Goal: Transaction & Acquisition: Purchase product/service

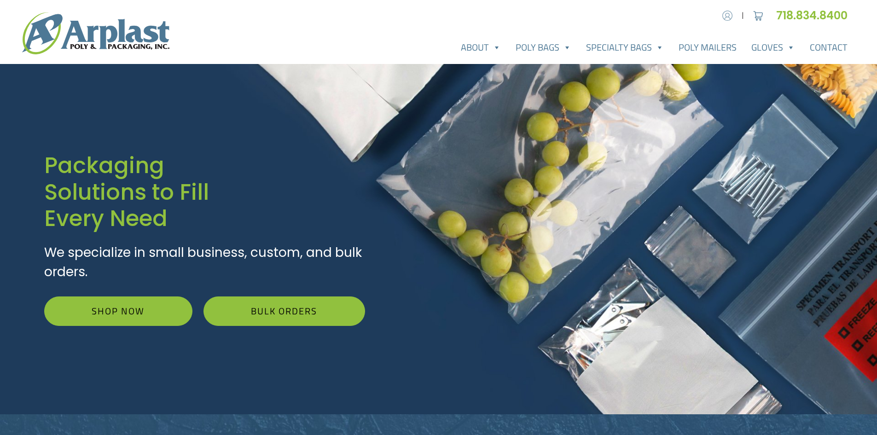
click at [726, 16] on img at bounding box center [728, 16] width 14 height 14
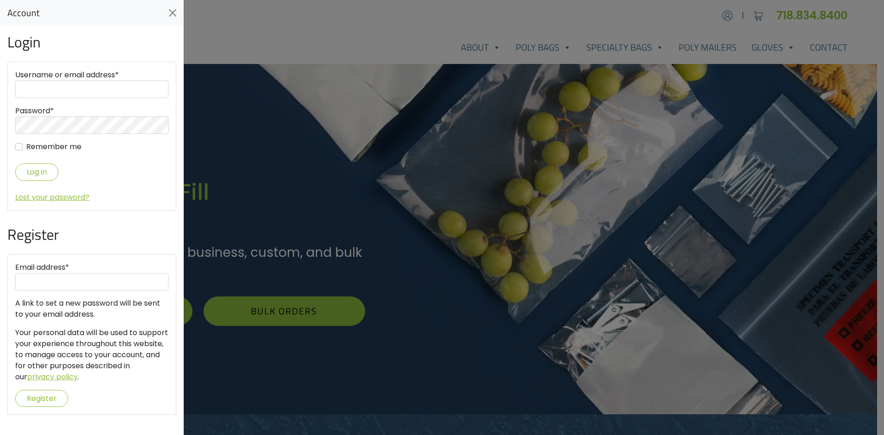
type input "info@impresstrade.com"
click at [23, 168] on button "Log in" at bounding box center [36, 171] width 43 height 17
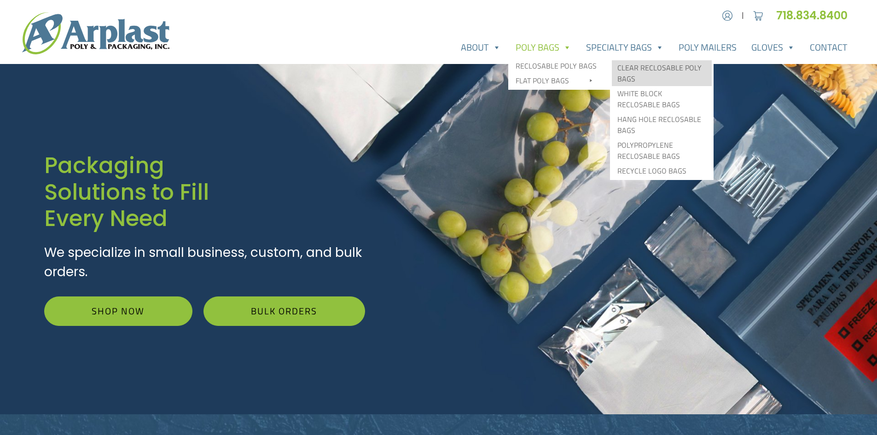
click at [647, 69] on link "Clear Reclosable Poly Bags" at bounding box center [662, 73] width 100 height 26
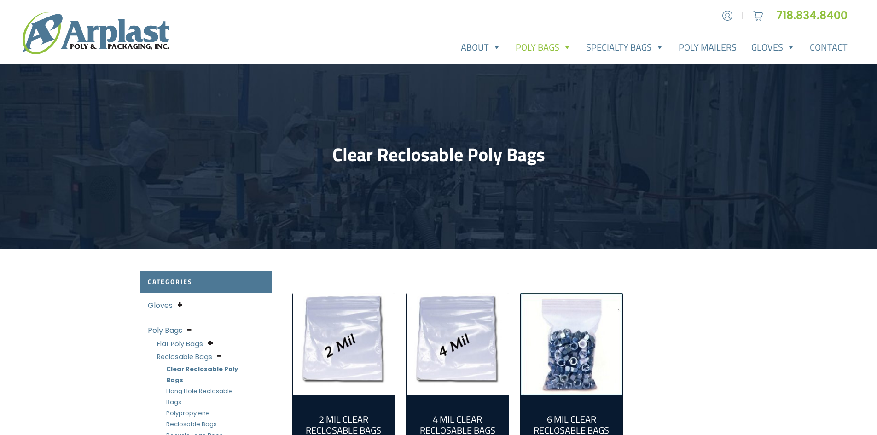
scroll to position [186, 0]
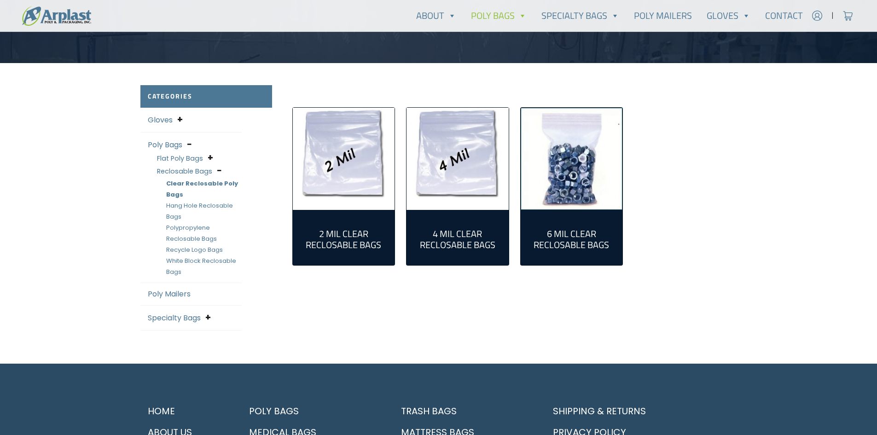
click at [345, 166] on img "Visit product category 2 Mil Clear Reclosable Bags" at bounding box center [344, 159] width 102 height 102
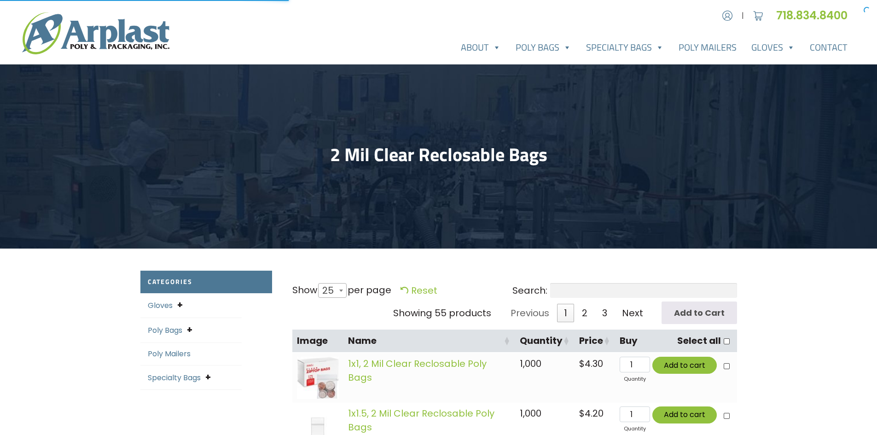
select select "25"
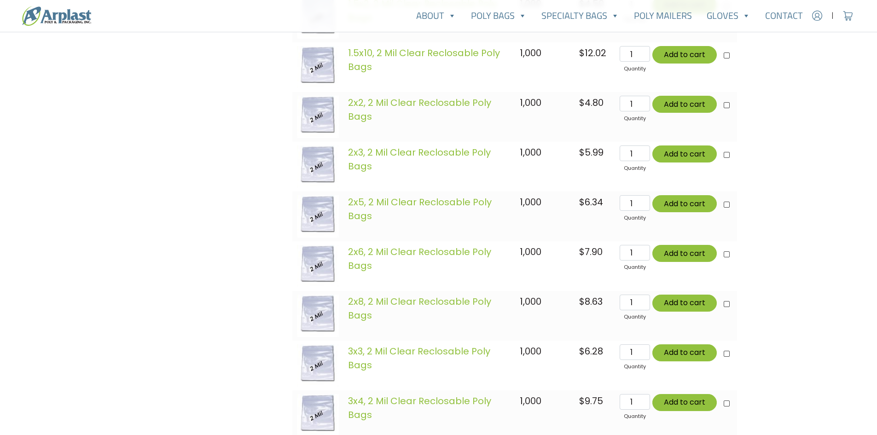
scroll to position [559, 0]
type input "2"
click at [645, 151] on input "2" at bounding box center [635, 153] width 30 height 16
type input "Add 2 items for $11.98"
checkbox input"] "true"
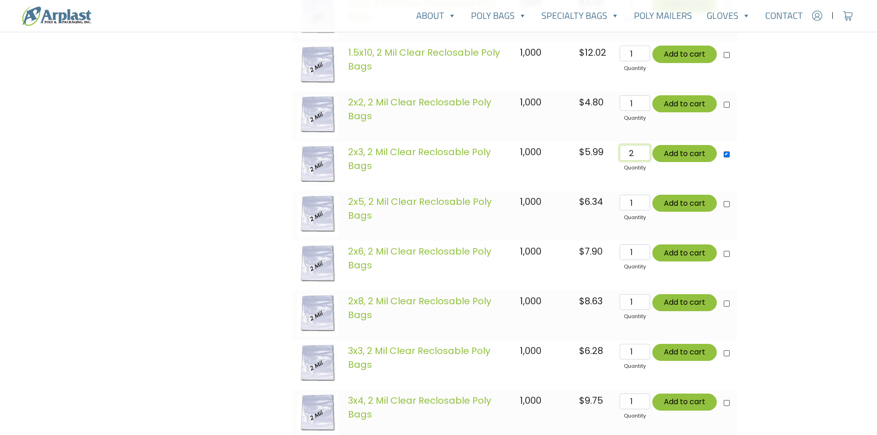
type input "Add 2 items for $11.98"
click at [678, 154] on button "Add to cart" at bounding box center [684, 153] width 64 height 17
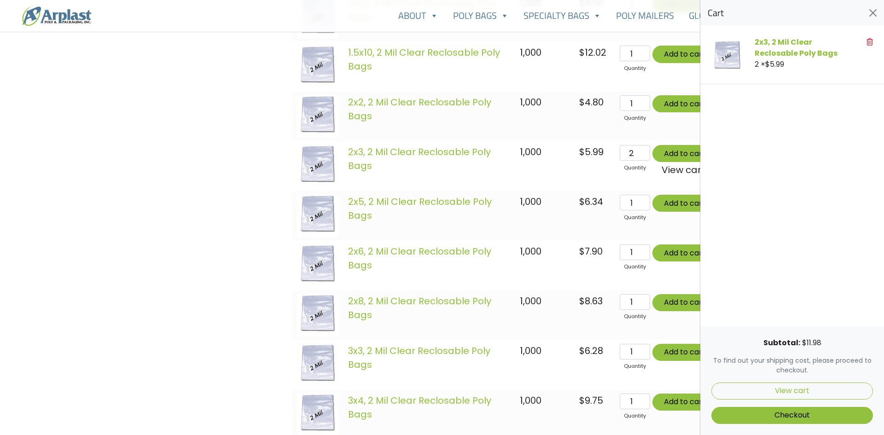
click at [201, 207] on div at bounding box center [442, 217] width 884 height 435
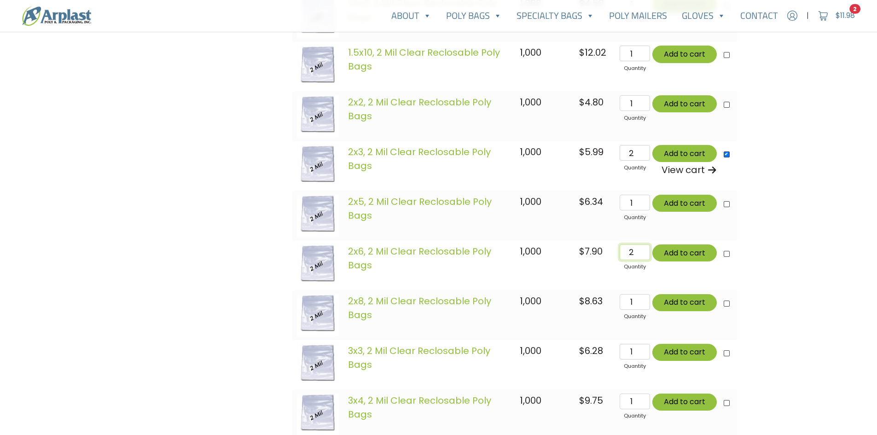
type input "2"
click at [646, 250] on input "2" at bounding box center [635, 253] width 30 height 16
type input "Add 4 items for $27.78"
checkbox input"] "true"
type input "Add 4 items for $27.78"
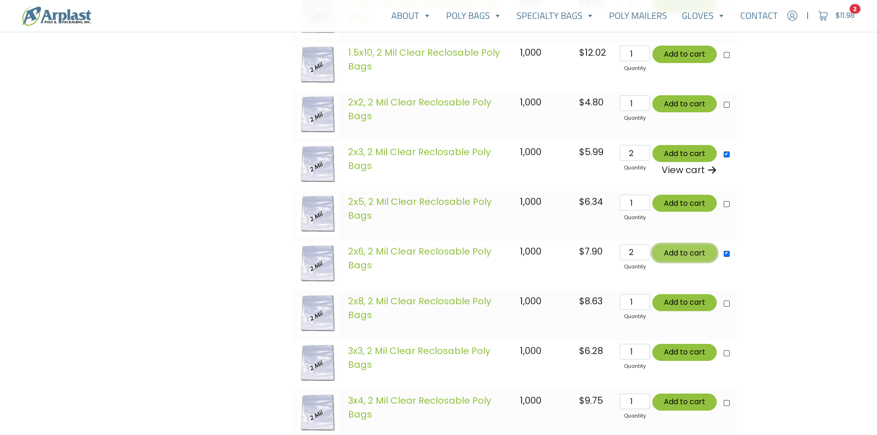
click at [683, 251] on button "Add to cart" at bounding box center [684, 253] width 64 height 17
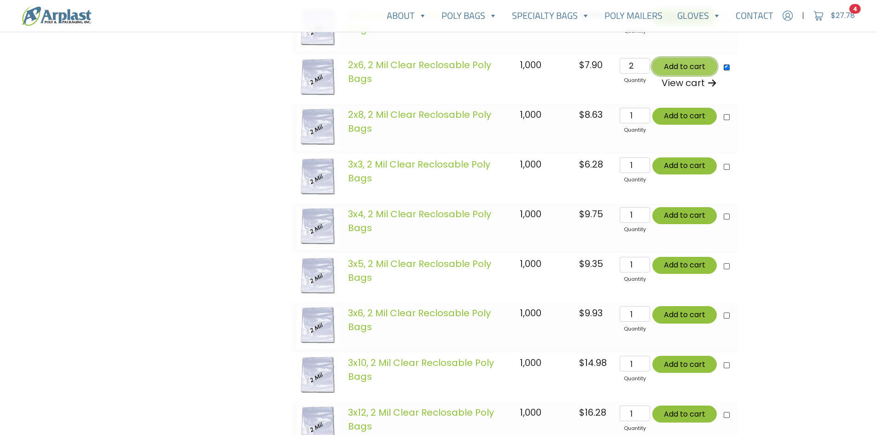
scroll to position [746, 0]
type input "2"
click at [644, 163] on input "2" at bounding box center [635, 165] width 30 height 16
type input "Add 6 items for $40.34"
checkbox input"] "true"
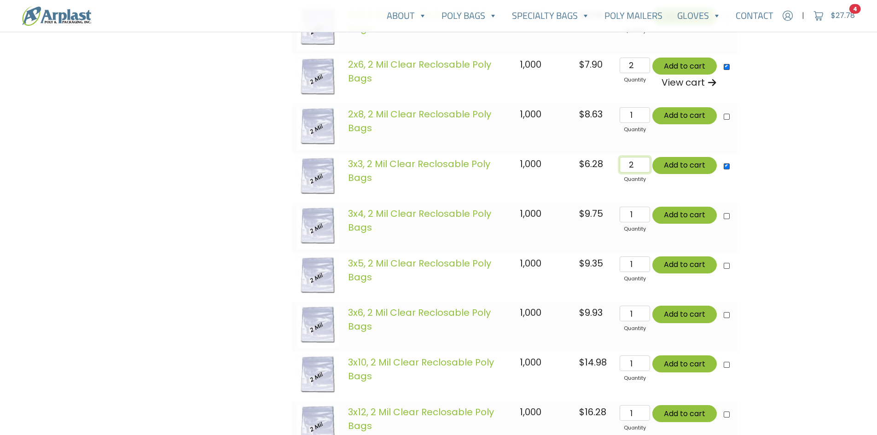
type input "Add 6 items for $40.34"
type input "3"
click at [644, 163] on input "3" at bounding box center [635, 165] width 30 height 16
type input "Add 7 items for $46.62"
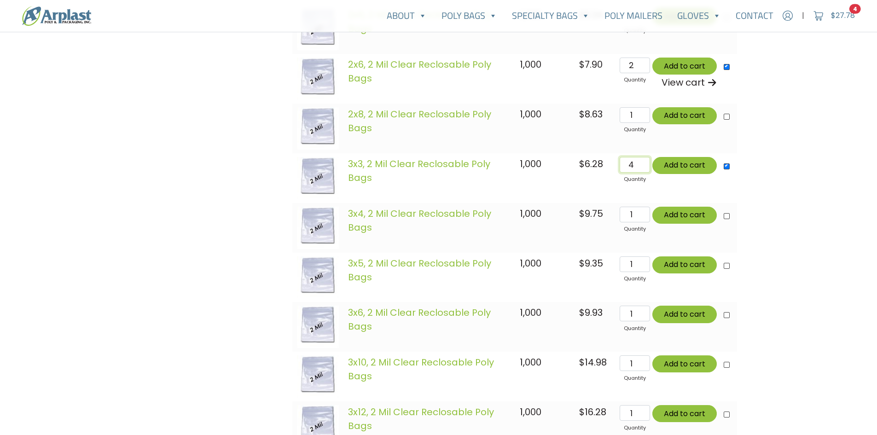
type input "4"
click at [644, 163] on input "4" at bounding box center [635, 165] width 30 height 16
type input "Add 8 items for $52.90"
click at [673, 169] on button "Add to cart" at bounding box center [684, 165] width 64 height 17
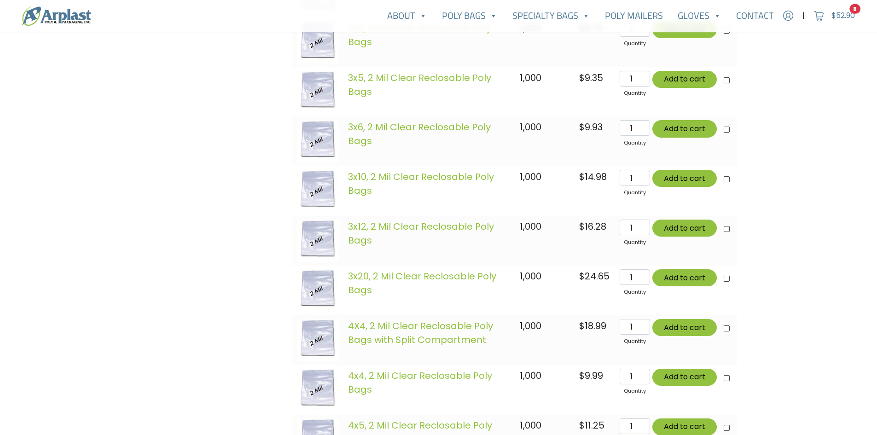
scroll to position [932, 0]
type input "2"
click at [646, 374] on input "2" at bounding box center [635, 376] width 30 height 16
type input "Add 10 items for $72.88"
checkbox input"] "true"
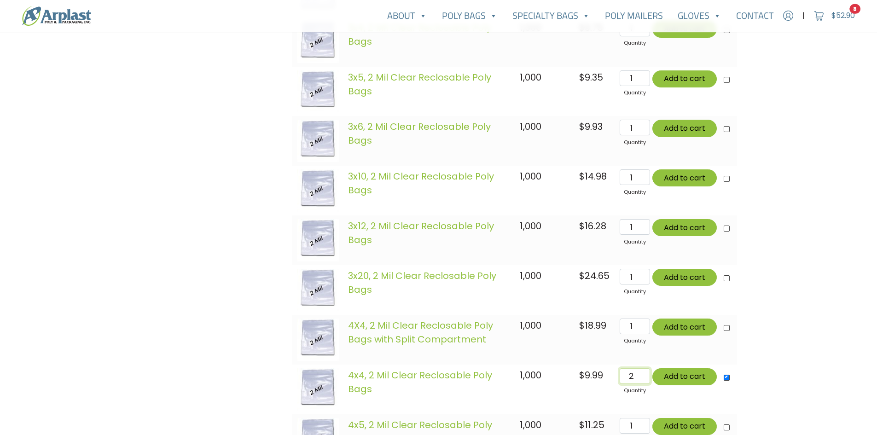
type input "Add 10 items for $72.88"
click at [688, 377] on button "Add to cart" at bounding box center [684, 376] width 64 height 17
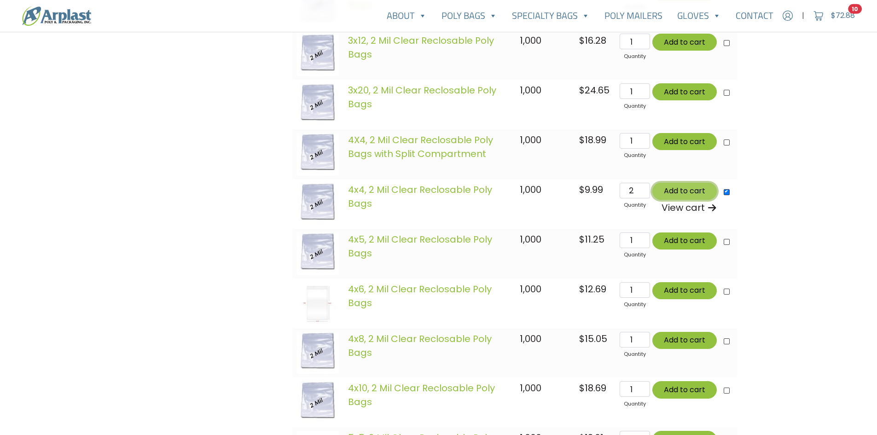
scroll to position [1118, 0]
click at [697, 345] on button "Add to cart" at bounding box center [684, 340] width 64 height 17
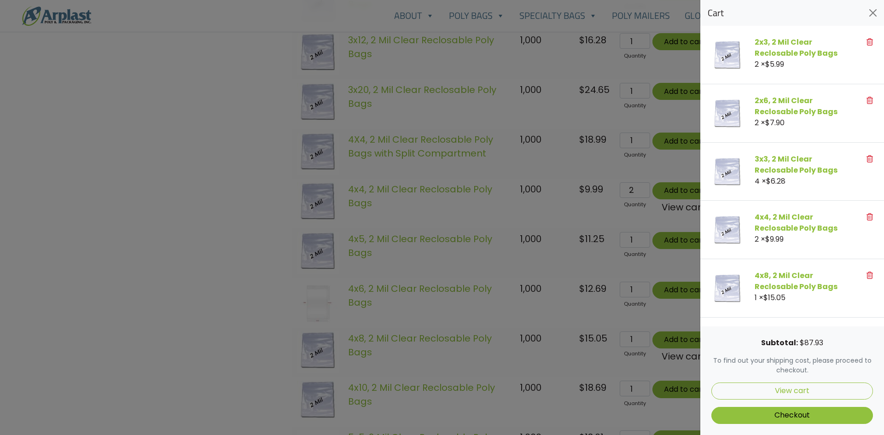
click at [77, 227] on div at bounding box center [442, 217] width 884 height 435
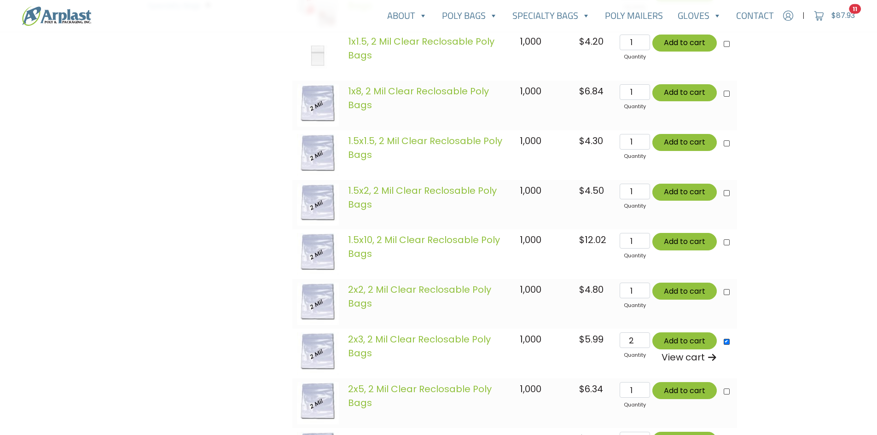
scroll to position [0, 0]
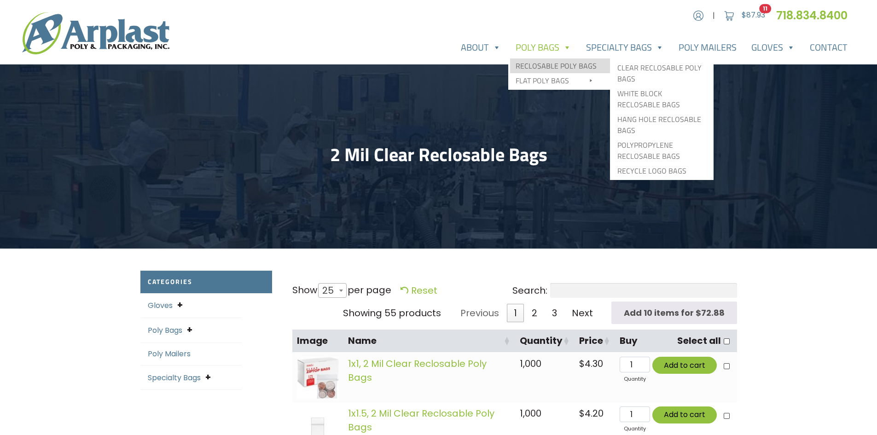
click at [547, 66] on link "Reclosable Poly Bags" at bounding box center [560, 65] width 100 height 15
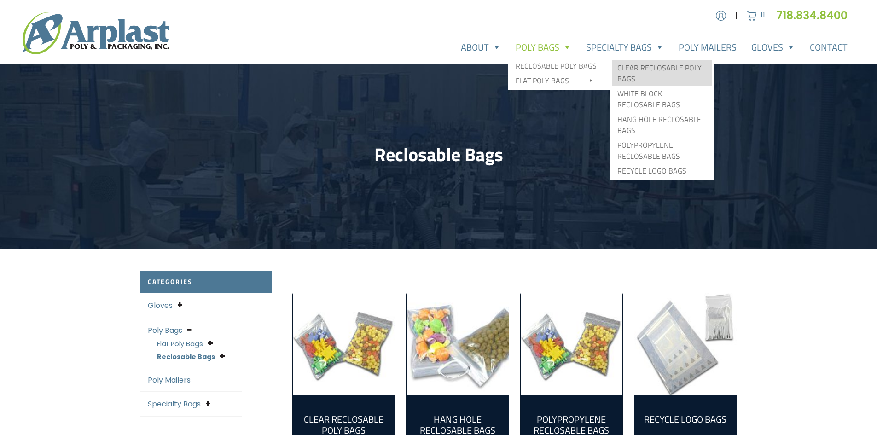
click at [635, 68] on link "Clear Reclosable Poly Bags" at bounding box center [662, 73] width 100 height 26
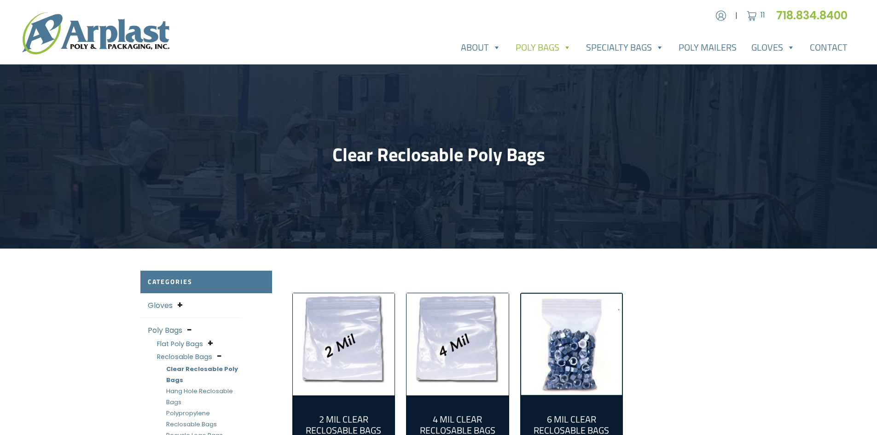
click at [459, 325] on img "Visit product category 4 Mil Clear Reclosable Bags" at bounding box center [458, 344] width 102 height 102
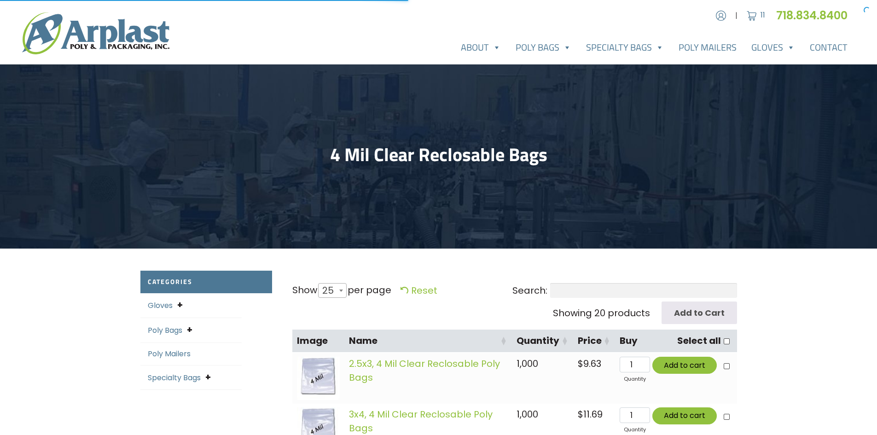
select select "25"
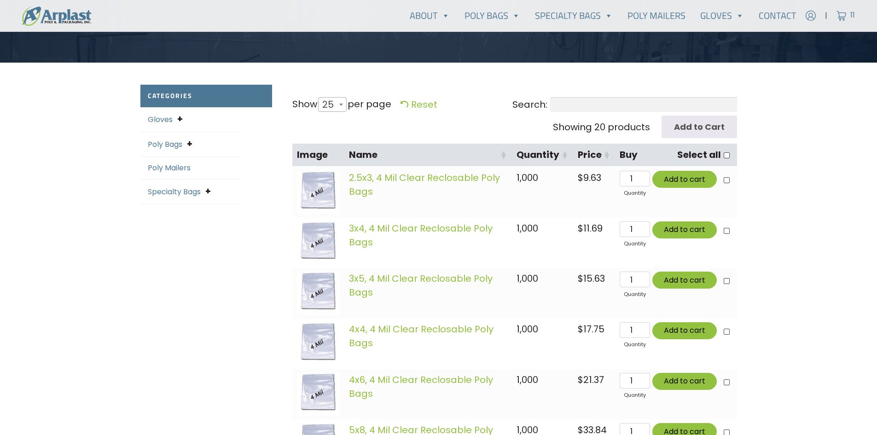
scroll to position [372, 0]
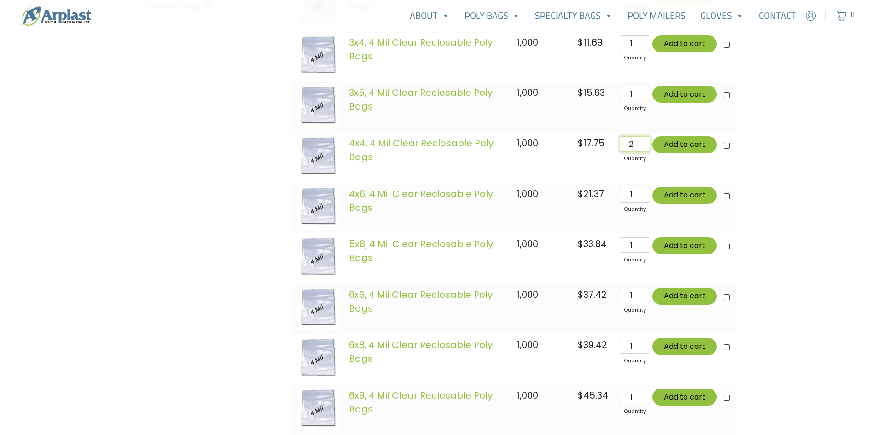
type input "2"
click at [646, 142] on input "2" at bounding box center [635, 144] width 30 height 16
type input "Add 2 items for $35.50"
checkbox input"] "true"
type input "Add 2 items for $35.50"
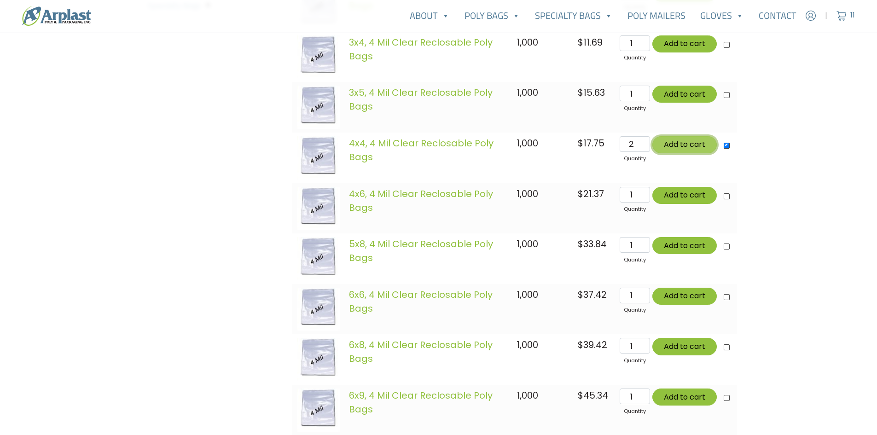
click at [667, 146] on button "Add to cart" at bounding box center [684, 144] width 64 height 17
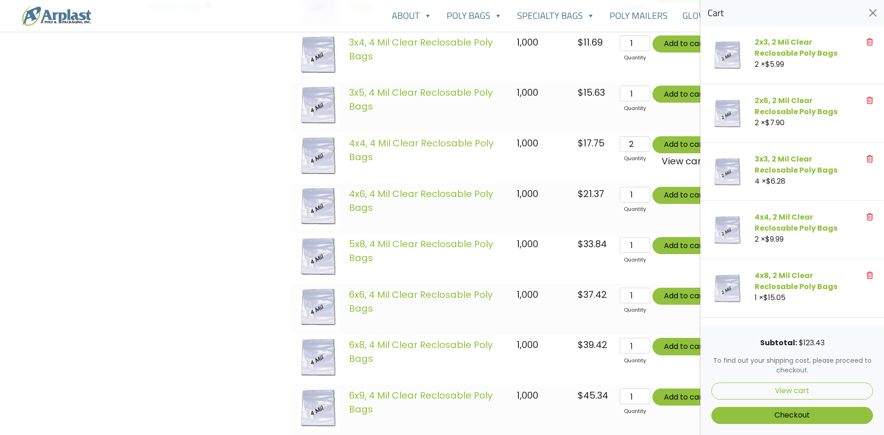
click at [199, 146] on div at bounding box center [442, 217] width 884 height 435
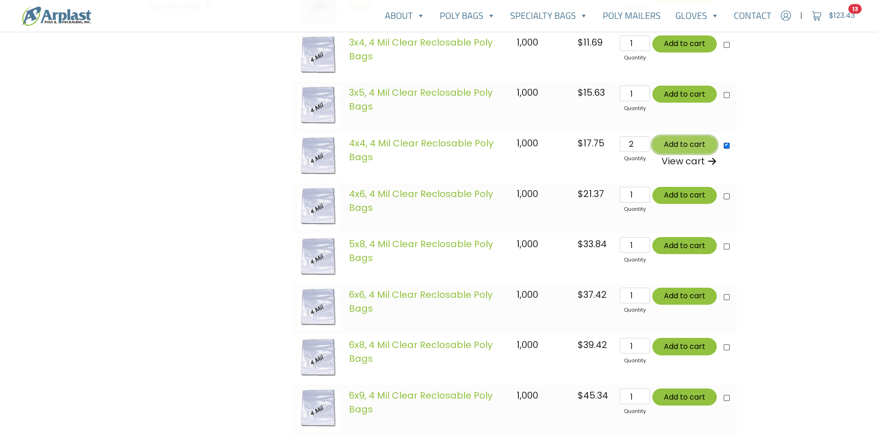
scroll to position [0, 0]
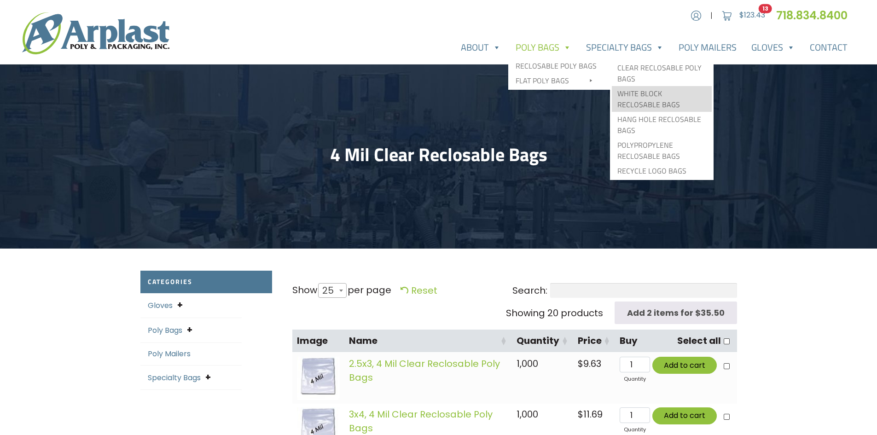
click at [642, 93] on link "White Block Reclosable Bags" at bounding box center [662, 99] width 100 height 26
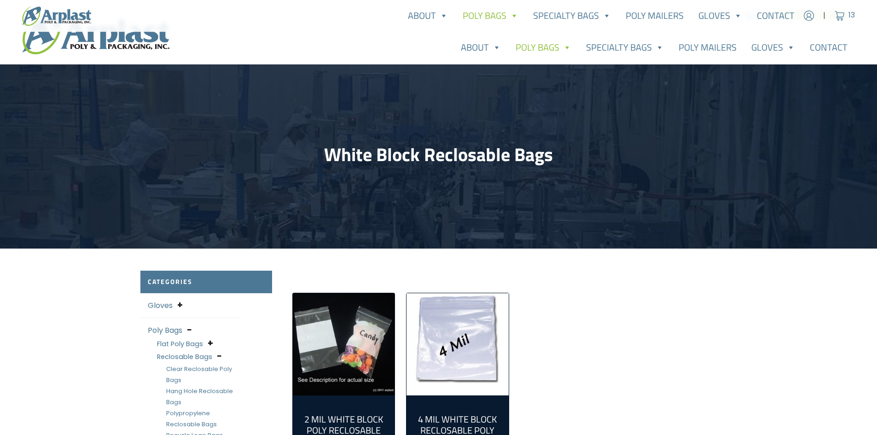
scroll to position [314, 0]
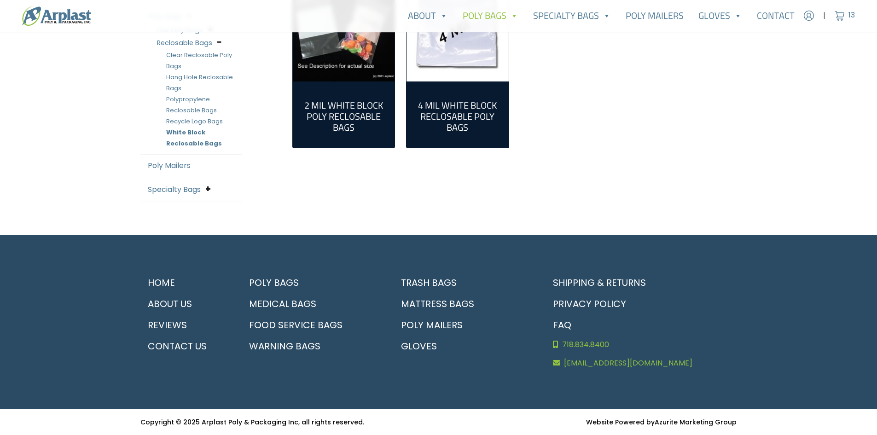
click at [323, 59] on img "Visit product category 2 Mil White Block Poly Reclosable Bags" at bounding box center [344, 30] width 102 height 102
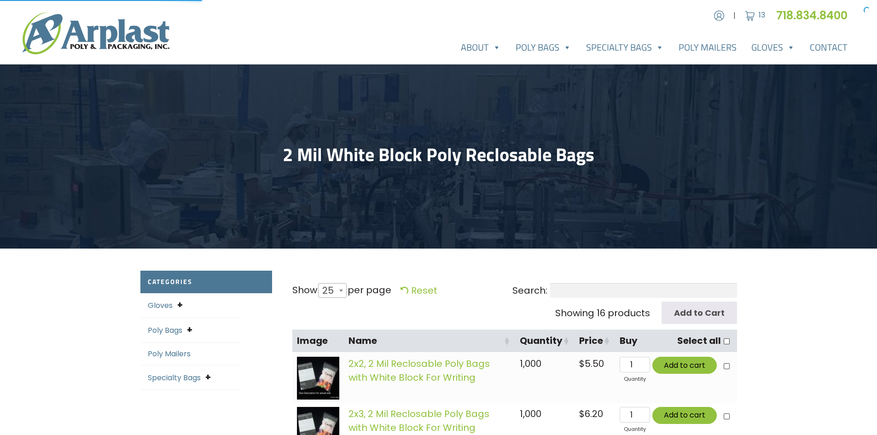
select select "25"
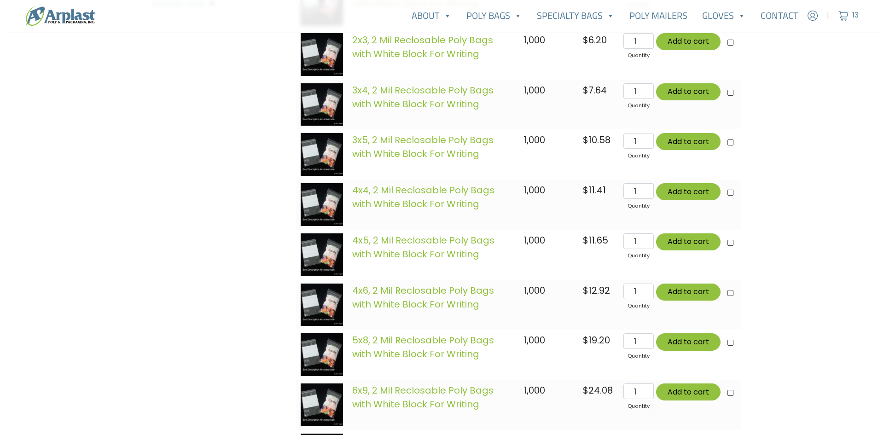
scroll to position [373, 0]
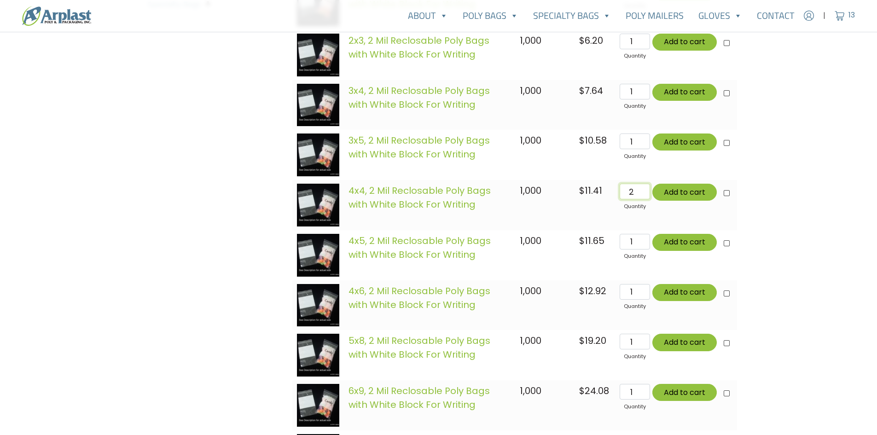
type input "2"
click at [644, 188] on input "2" at bounding box center [635, 192] width 30 height 16
type input "Add 2 items for $22.82"
checkbox input"] "true"
type input "Add 2 items for $22.82"
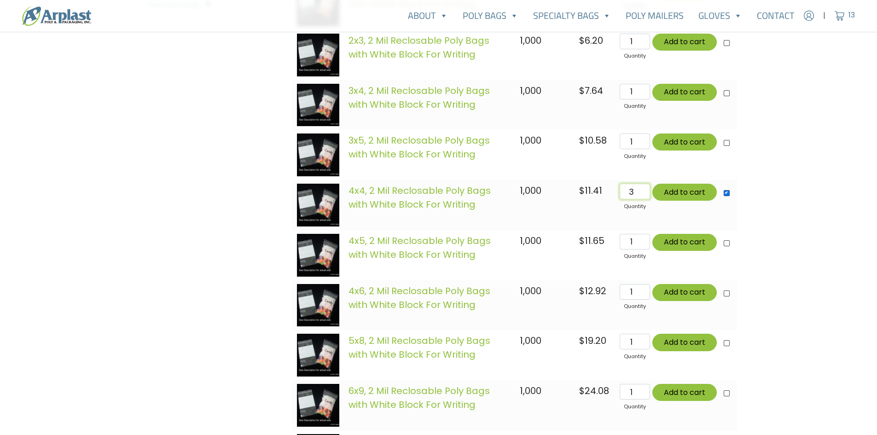
type input "3"
click at [644, 188] on input "3" at bounding box center [635, 192] width 30 height 16
type input "Add 3 items for $34.23"
type input "4"
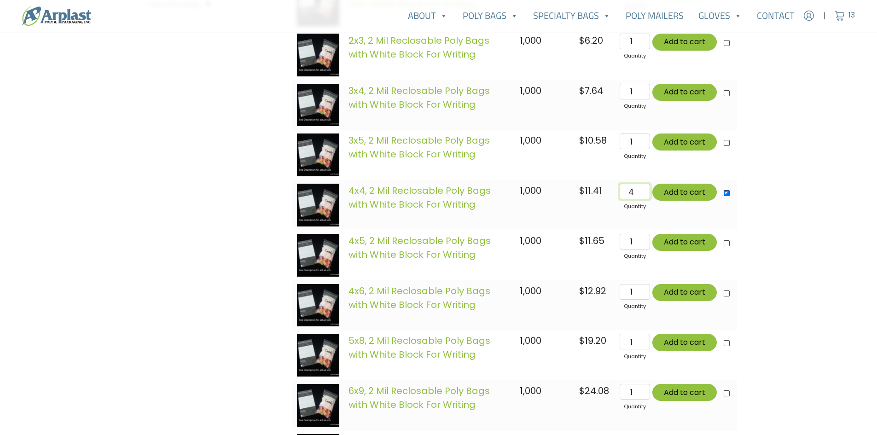
click at [644, 188] on input "4" at bounding box center [635, 192] width 30 height 16
type input "Add 4 items for $45.64"
type input "5"
click at [644, 188] on input "5" at bounding box center [635, 192] width 30 height 16
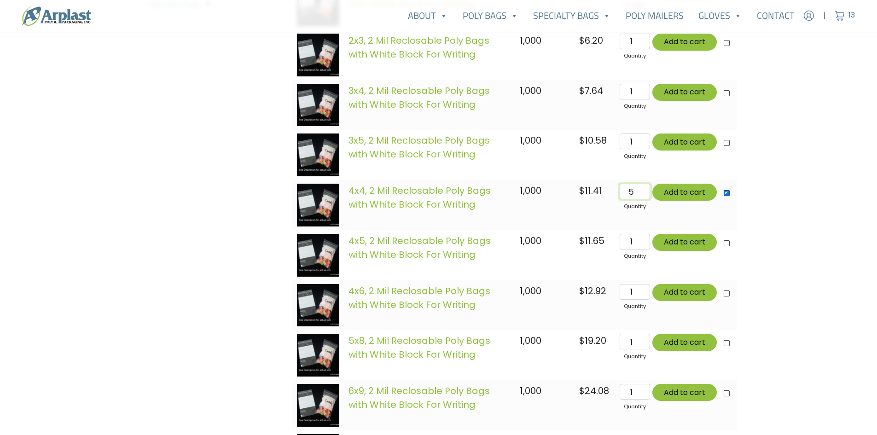
type input "Add 5 items for $57.05"
click at [683, 193] on button "Add to cart" at bounding box center [684, 192] width 64 height 17
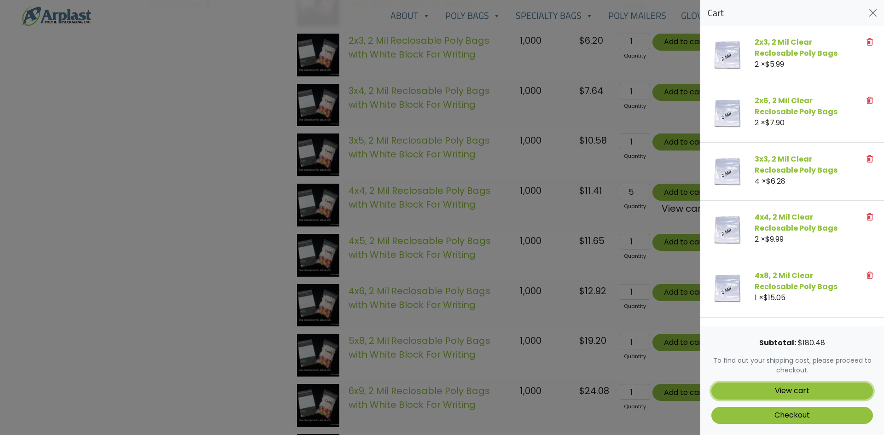
click at [793, 387] on link "View cart" at bounding box center [792, 391] width 162 height 17
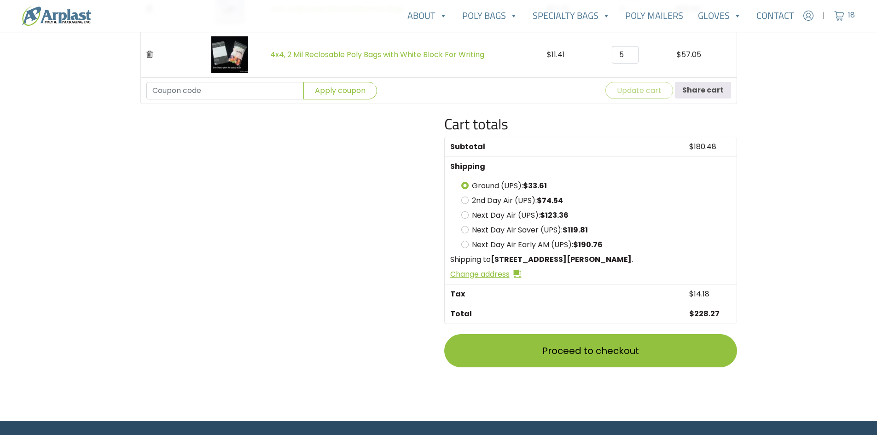
scroll to position [532, 0]
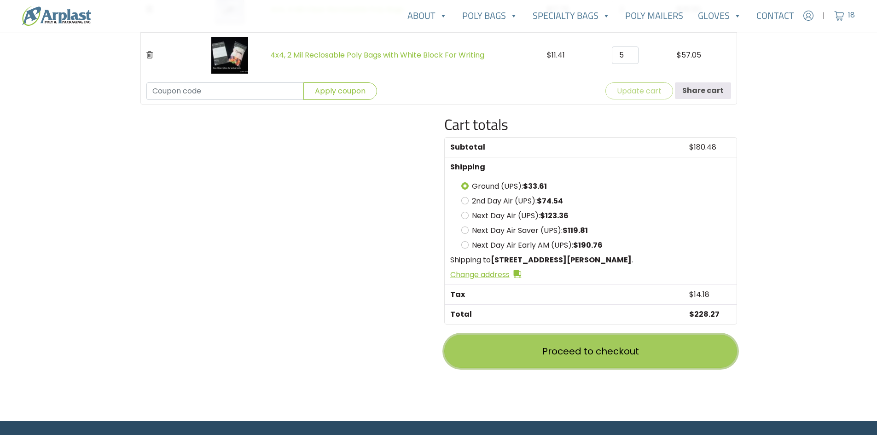
click at [598, 354] on link "Proceed to checkout" at bounding box center [590, 351] width 293 height 33
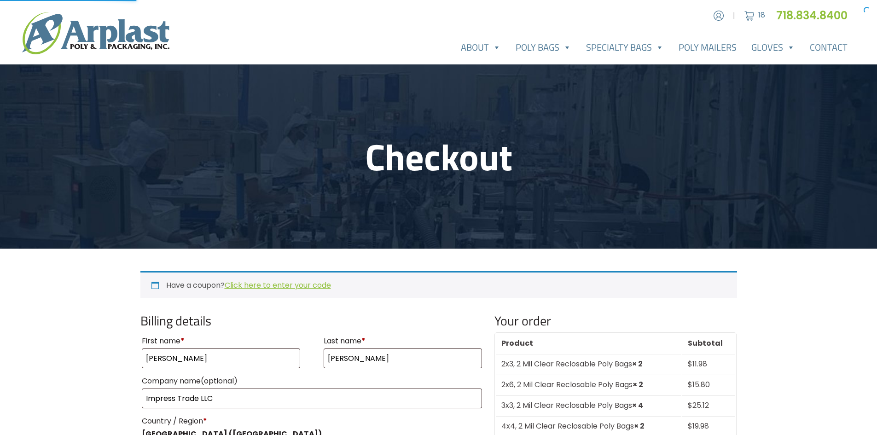
select select "NJ"
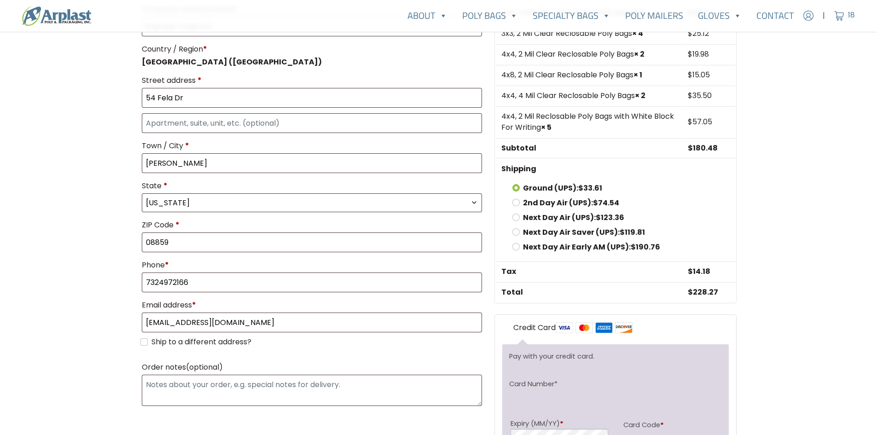
scroll to position [559, 0]
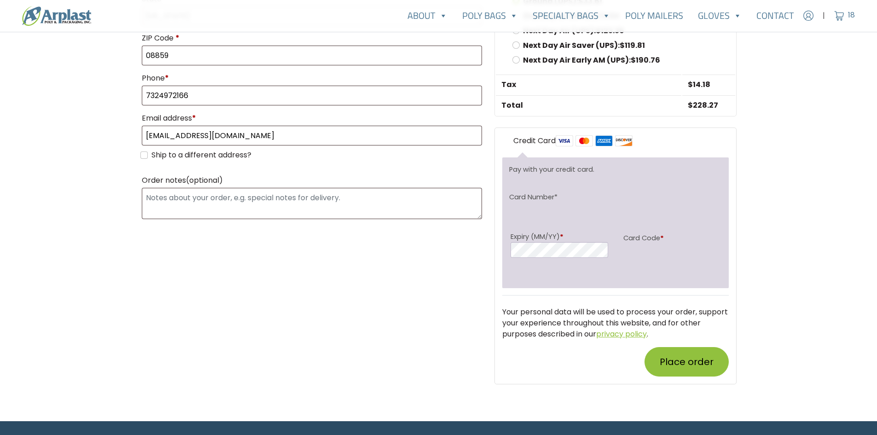
click at [690, 359] on button "Place order" at bounding box center [687, 361] width 84 height 29
